Goal: Task Accomplishment & Management: Manage account settings

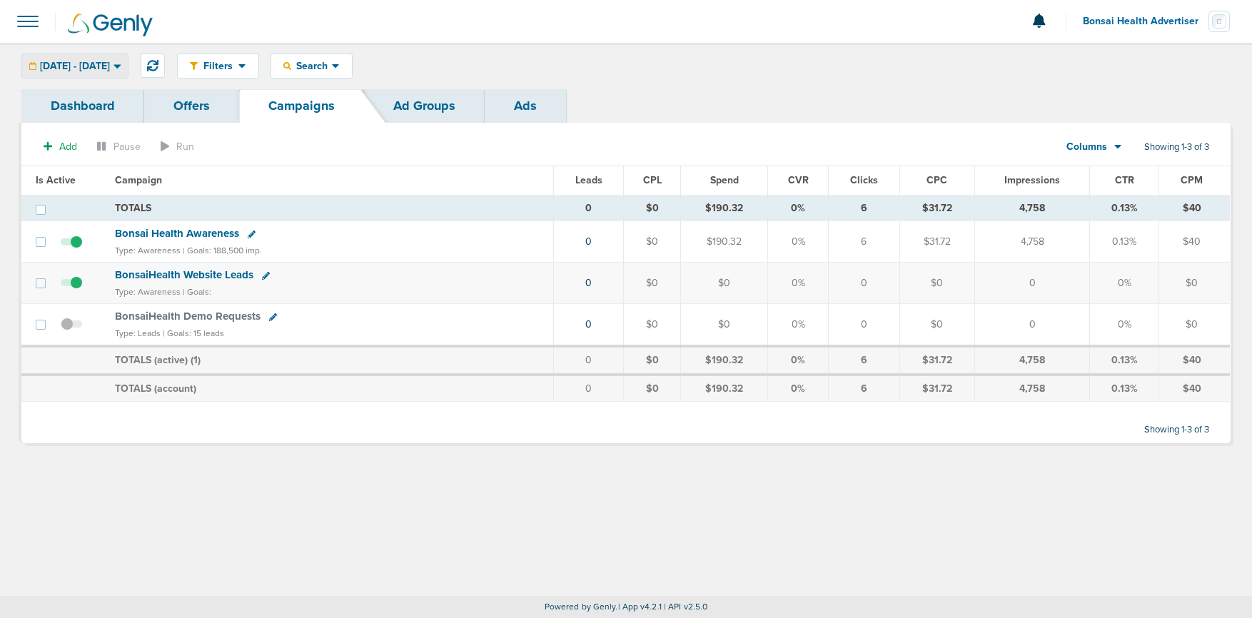
drag, startPoint x: 90, startPoint y: 61, endPoint x: 67, endPoint y: 120, distance: 62.8
click at [89, 62] on span "[DATE] - [DATE]" at bounding box center [75, 66] width 70 height 10
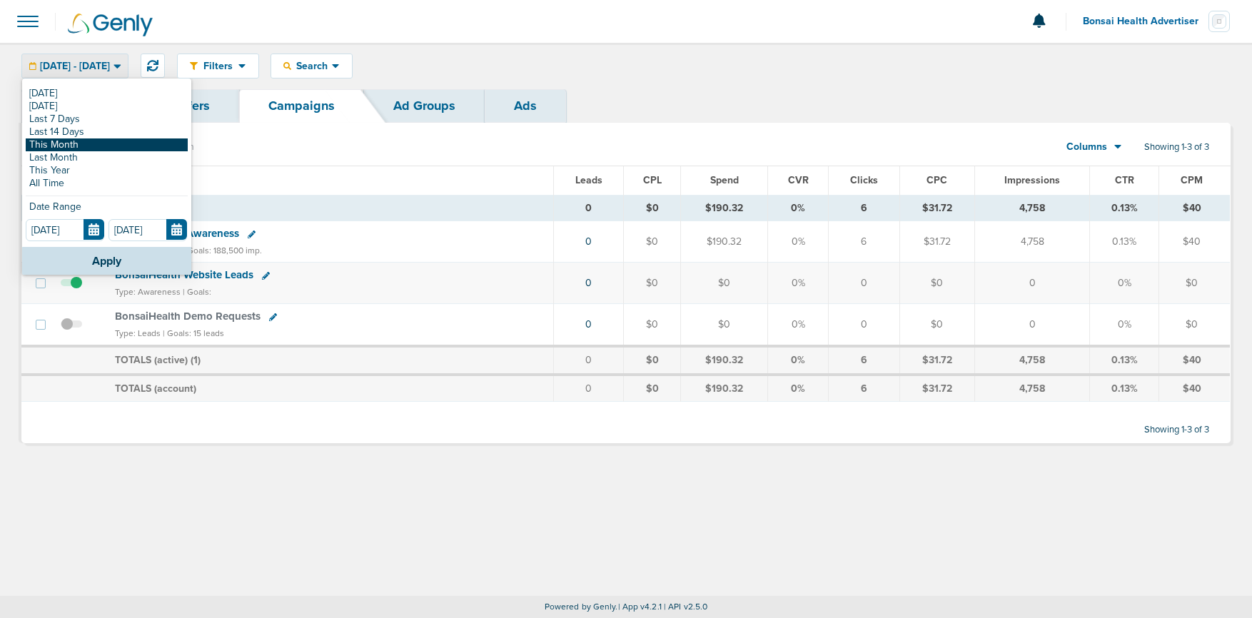
click at [66, 148] on link "This Month" at bounding box center [107, 144] width 162 height 13
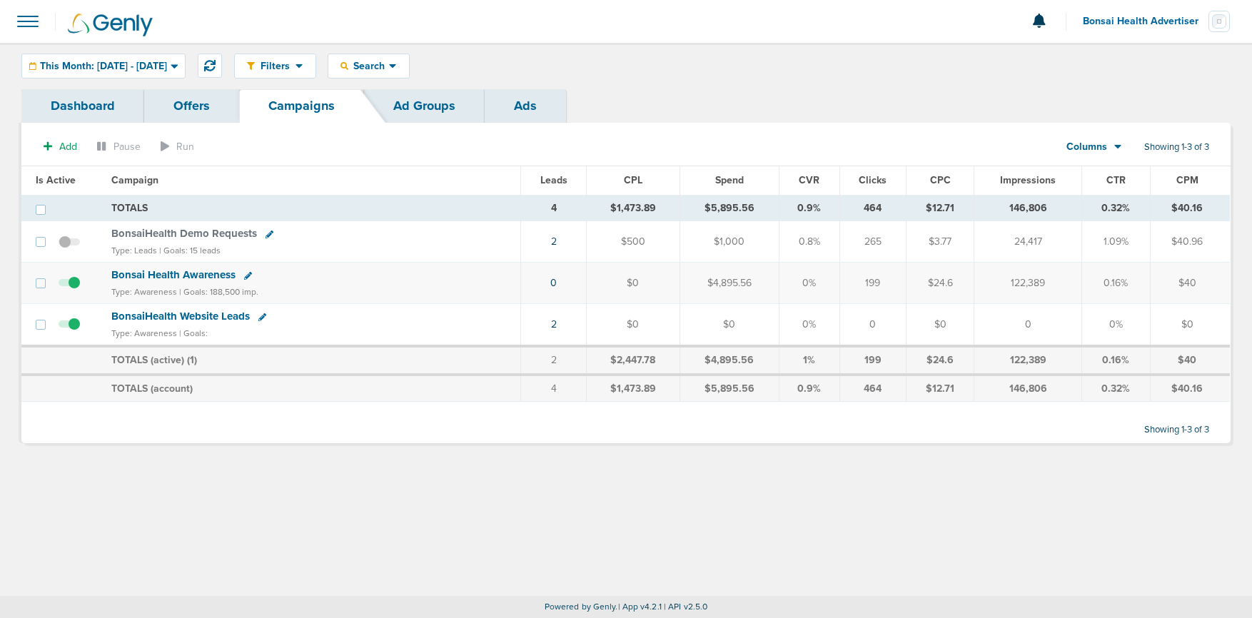
click at [246, 276] on icon at bounding box center [248, 276] width 8 height 8
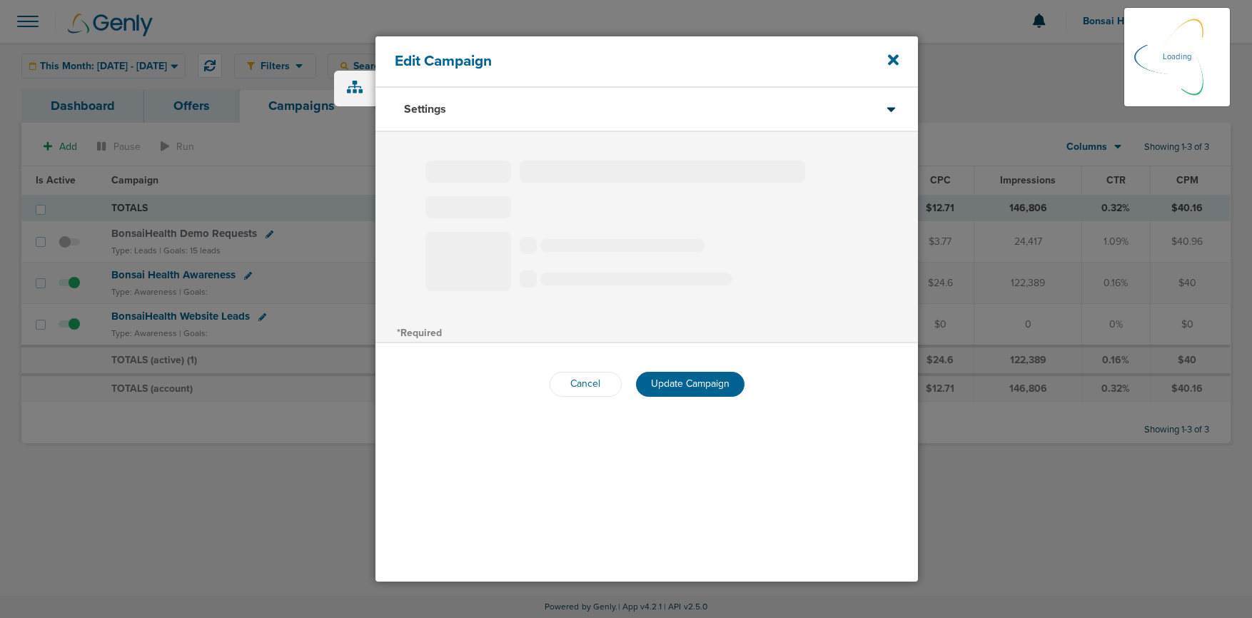
type input "Bonsai Health Awareness"
radio input "true"
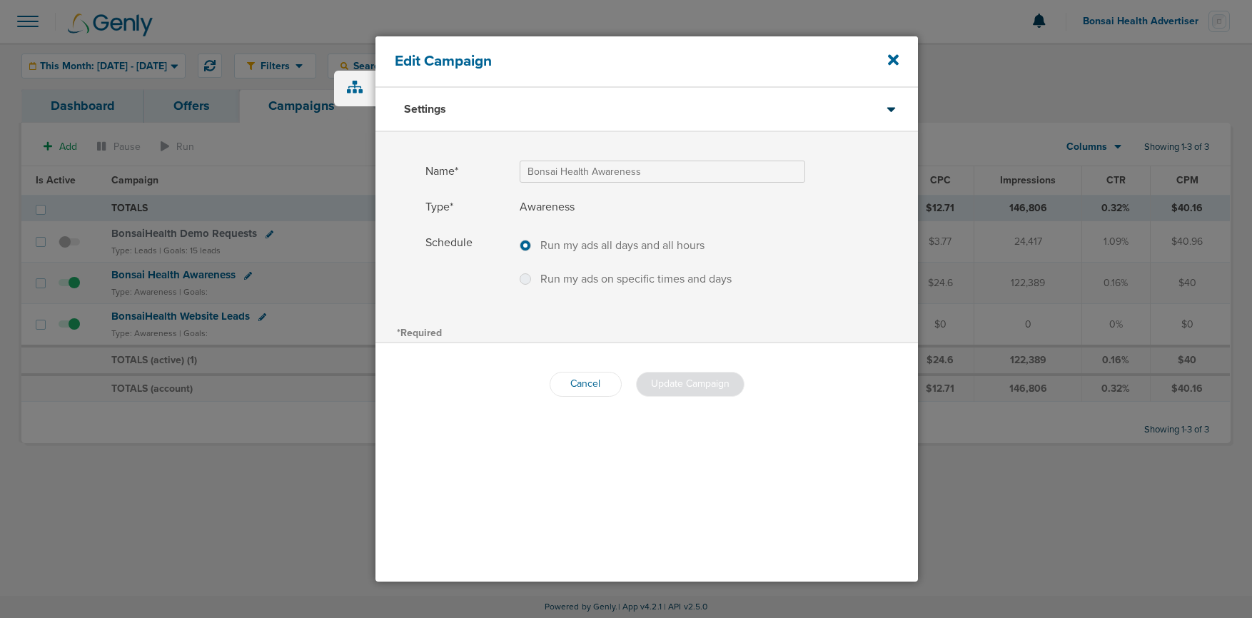
click at [899, 62] on div "Edit Campaign" at bounding box center [646, 61] width 543 height 51
click at [892, 61] on icon at bounding box center [893, 60] width 11 height 11
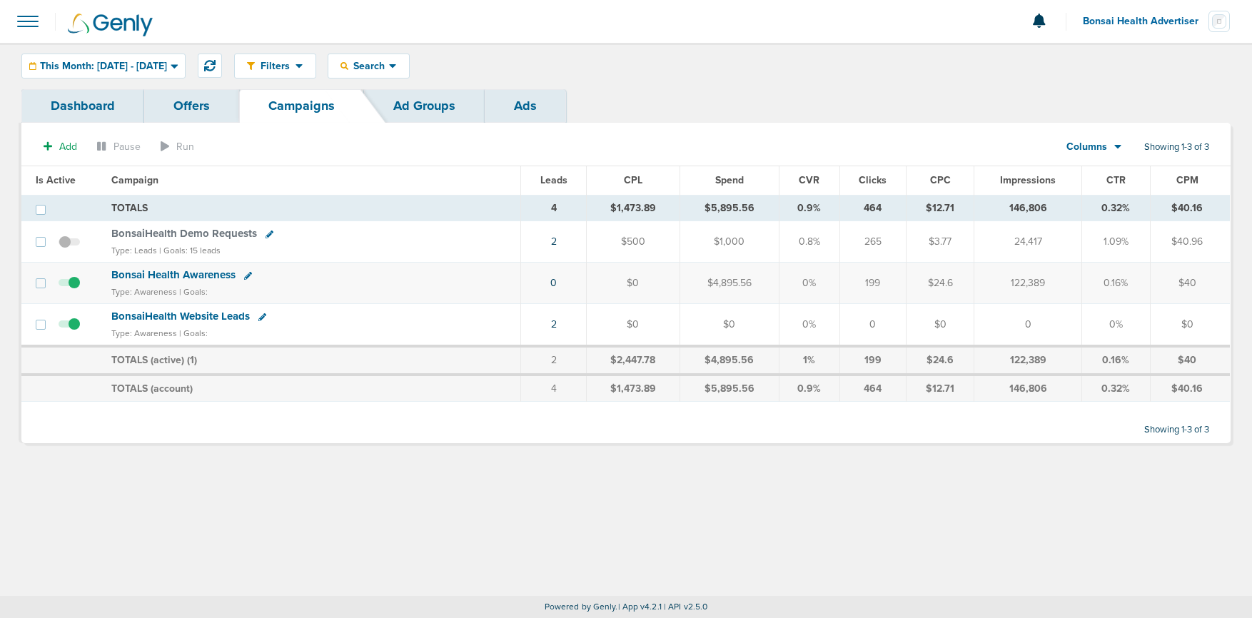
click at [135, 283] on td "Bonsai Health Awareness Type: Awareness | Goals:" at bounding box center [312, 283] width 418 height 41
click at [135, 273] on span "Bonsai Health Awareness" at bounding box center [173, 274] width 124 height 13
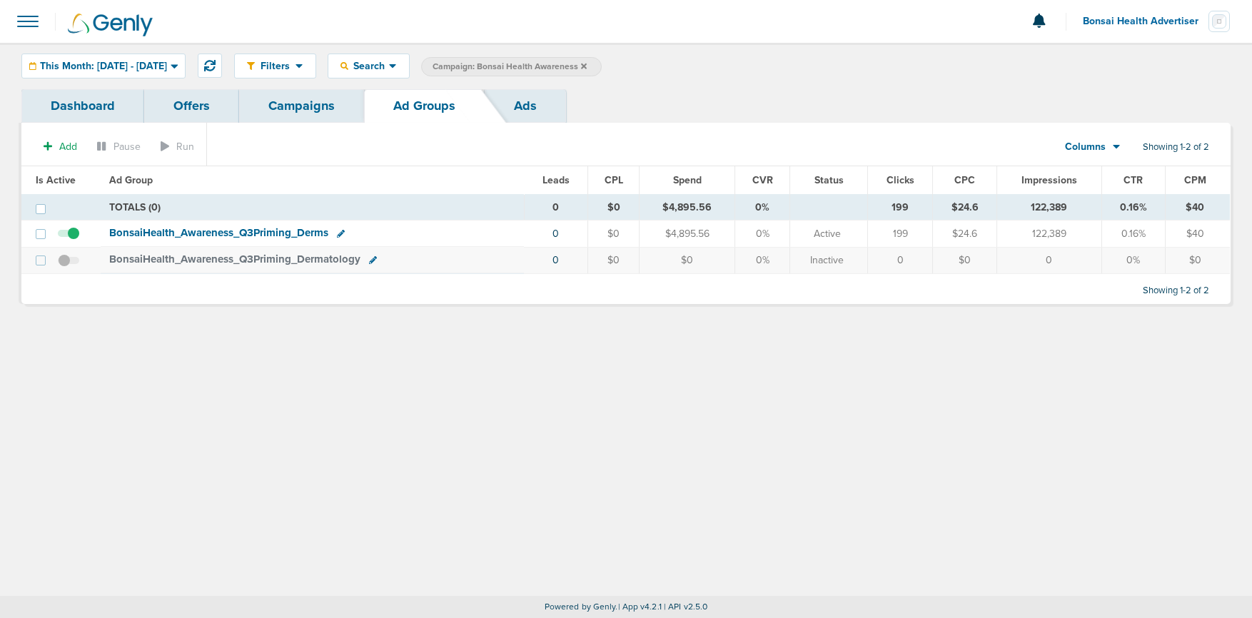
click at [545, 109] on link "Ads" at bounding box center [525, 106] width 81 height 34
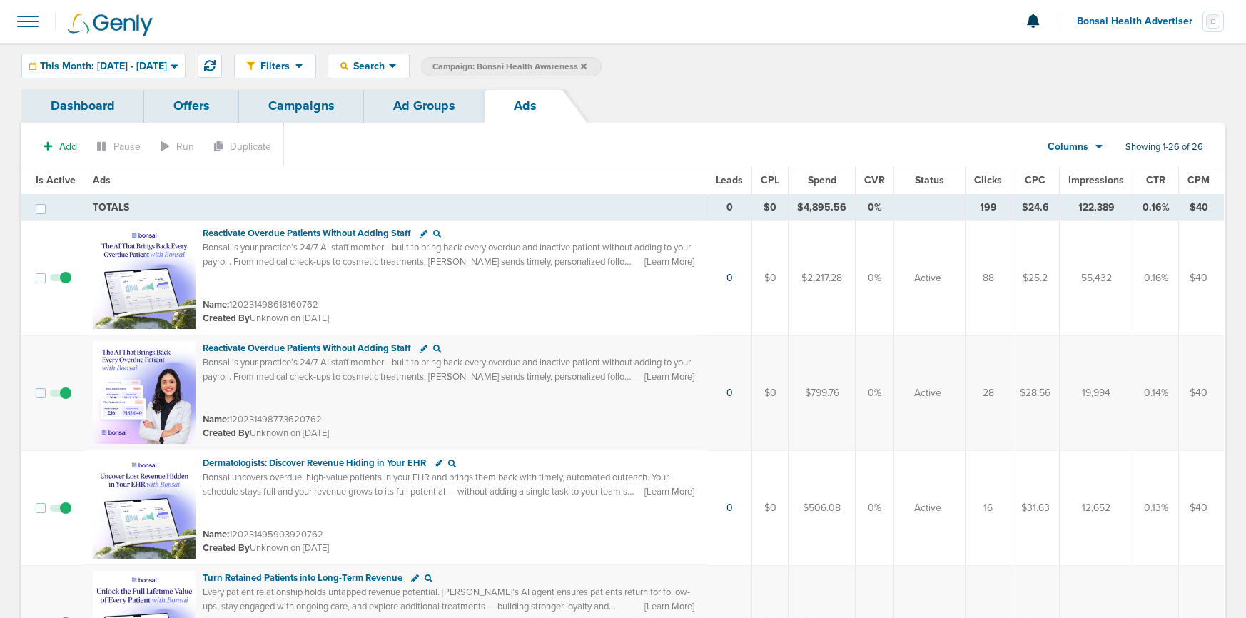
click at [1150, 184] on span "CTR" at bounding box center [1155, 180] width 19 height 12
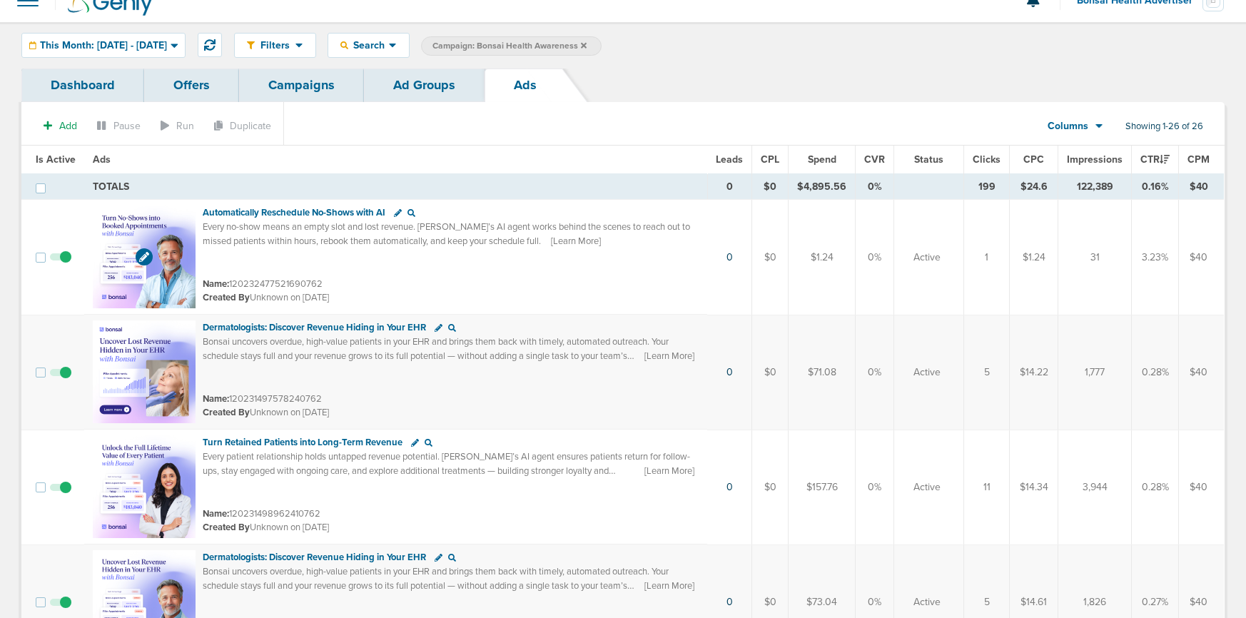
scroll to position [26, 0]
